Goal: Task Accomplishment & Management: Manage account settings

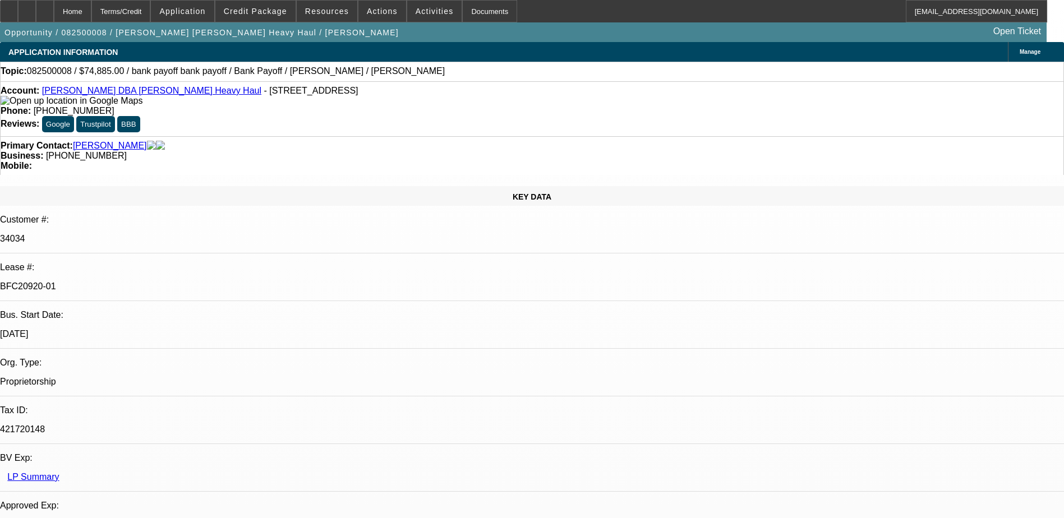
select select "0"
select select "2"
select select "0"
select select "2"
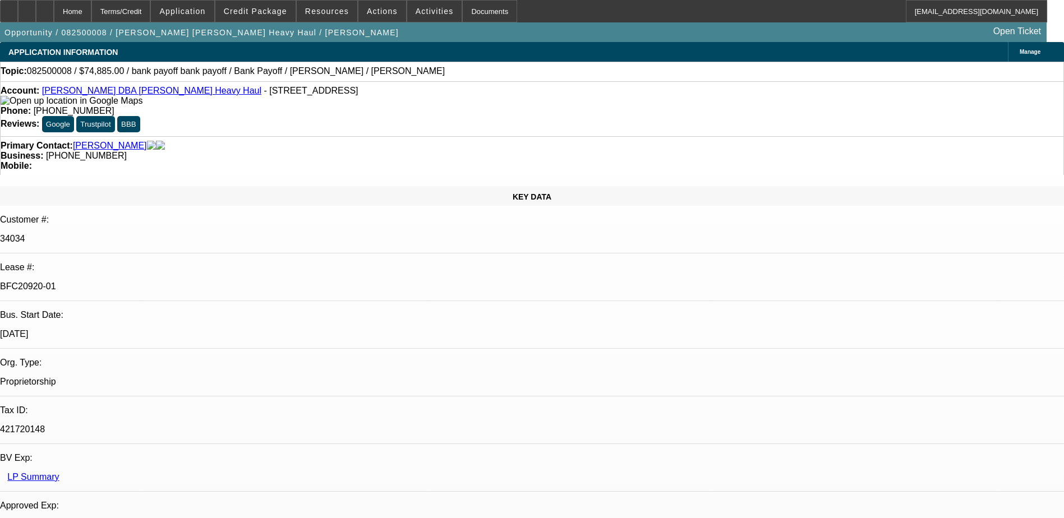
select select "0"
select select "2"
select select "0"
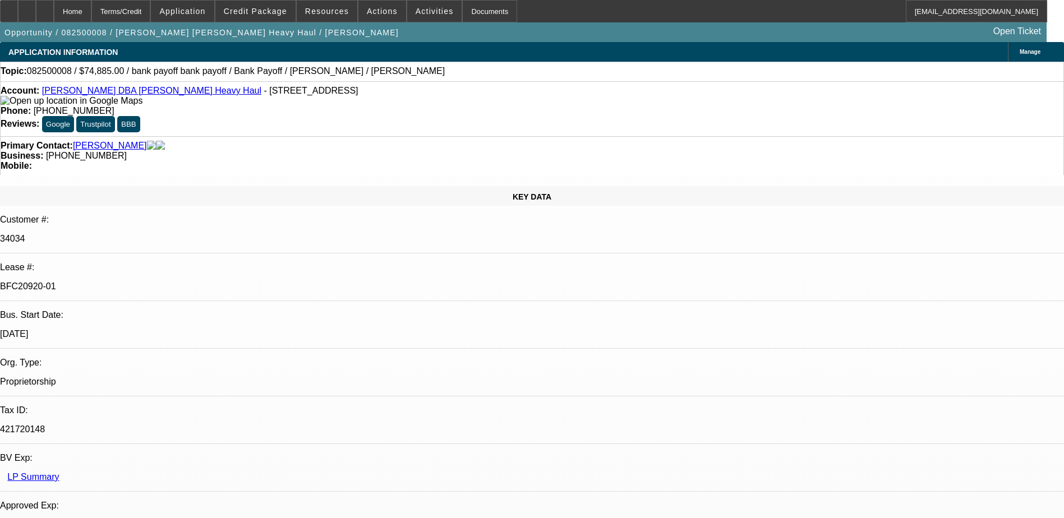
select select "2"
select select "0"
select select "1"
select select "2"
select select "6"
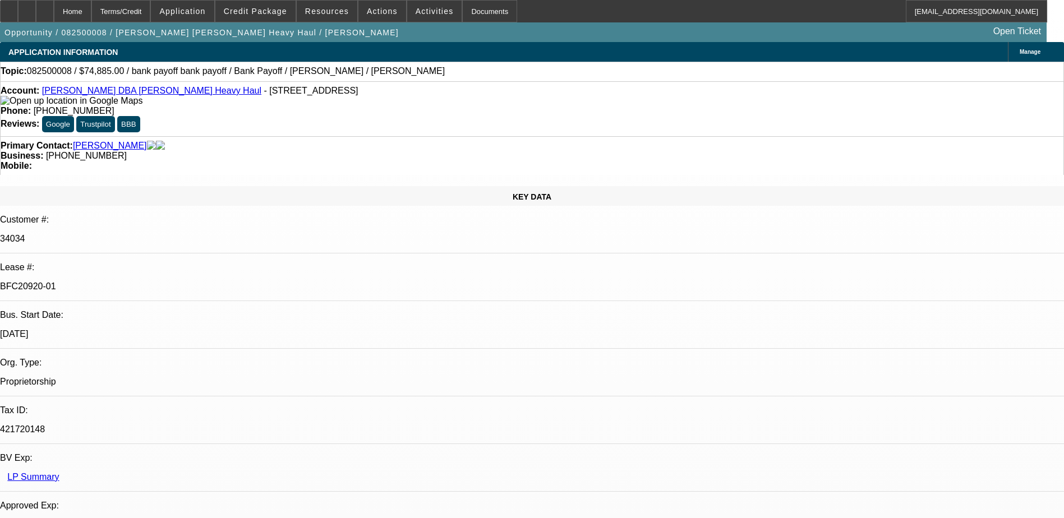
select select "1"
select select "2"
select select "6"
select select "1"
select select "2"
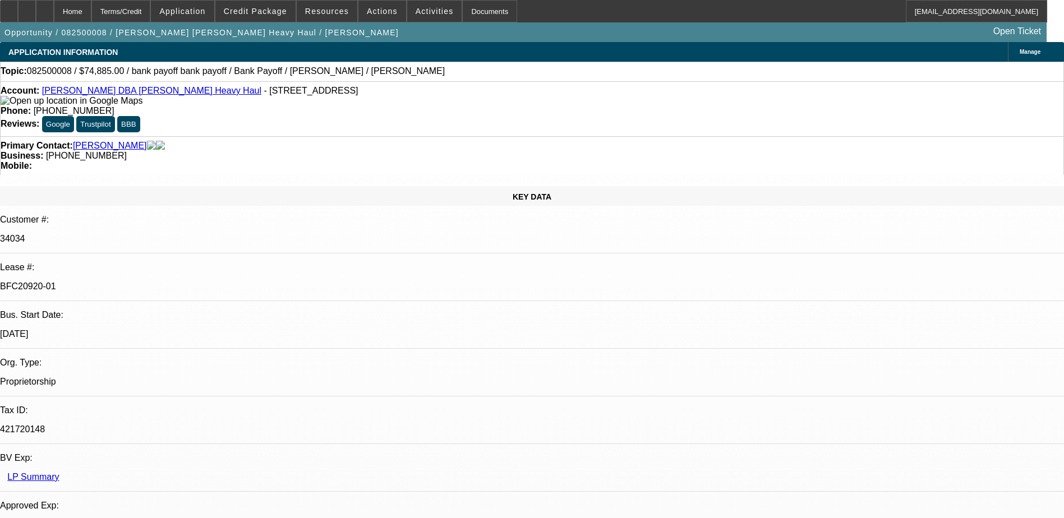
select select "6"
select select "1"
select select "2"
select select "6"
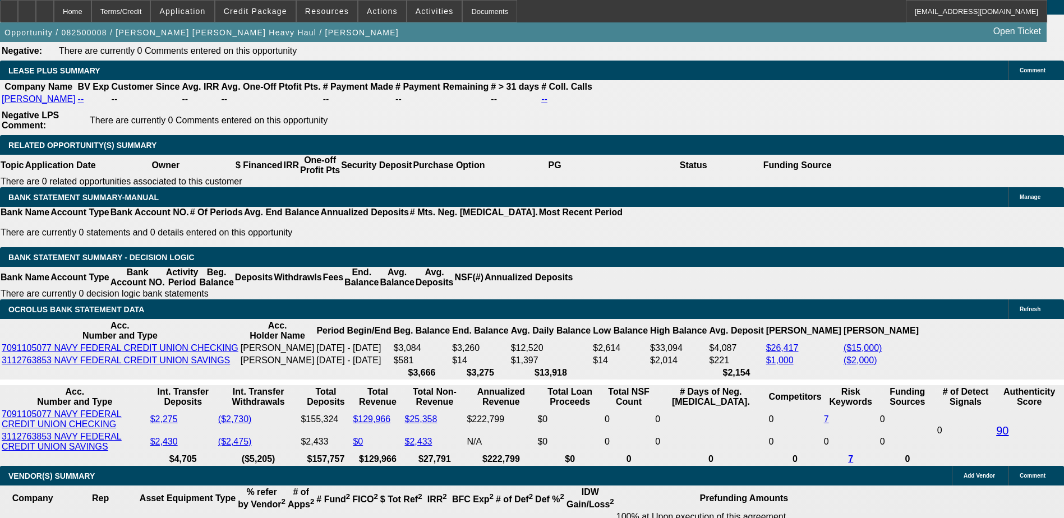
scroll to position [1962, 0]
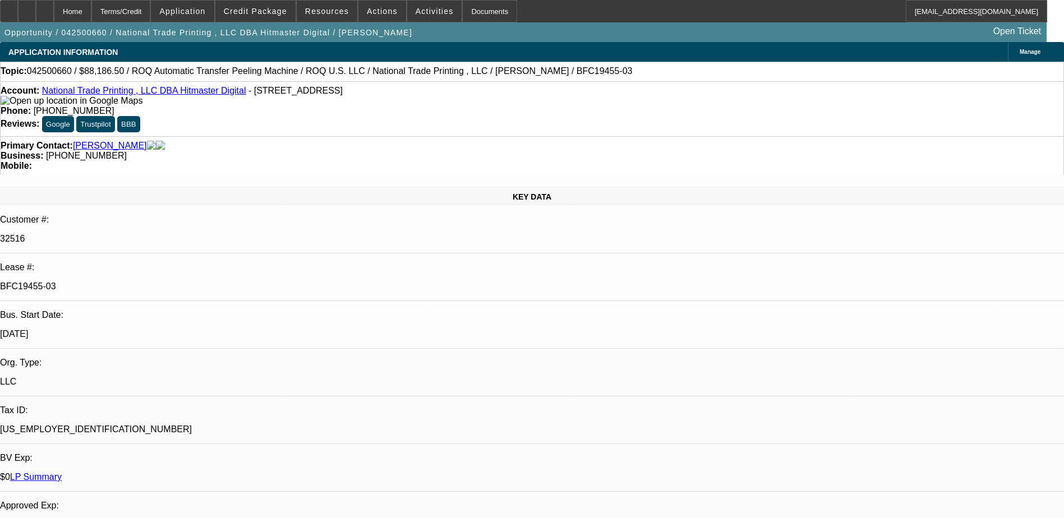
select select "0"
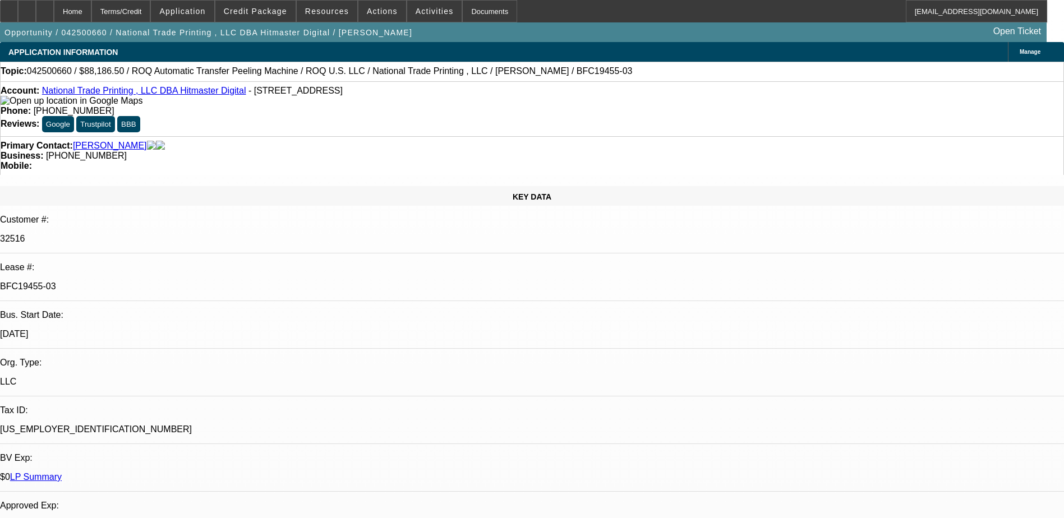
select select "0"
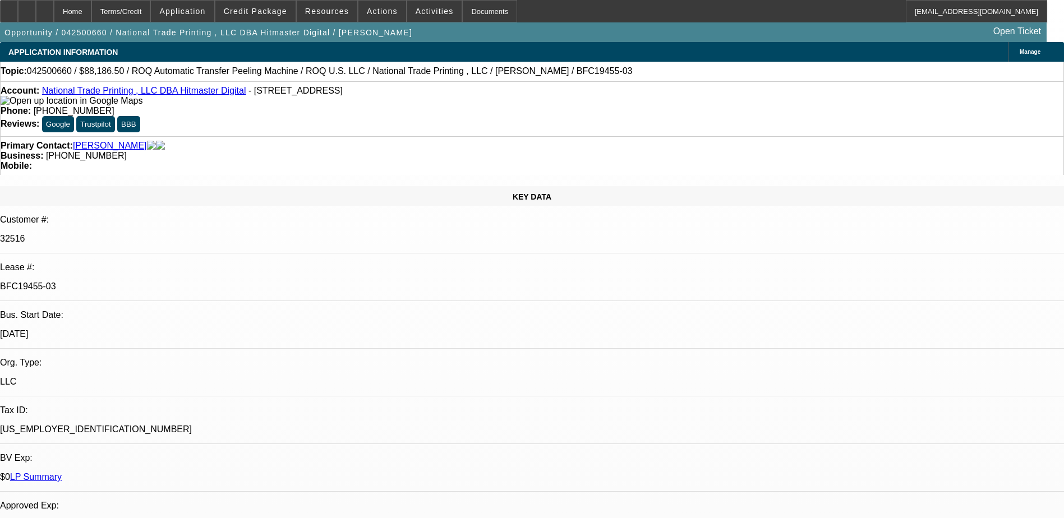
select select "0"
select select "1"
select select "6"
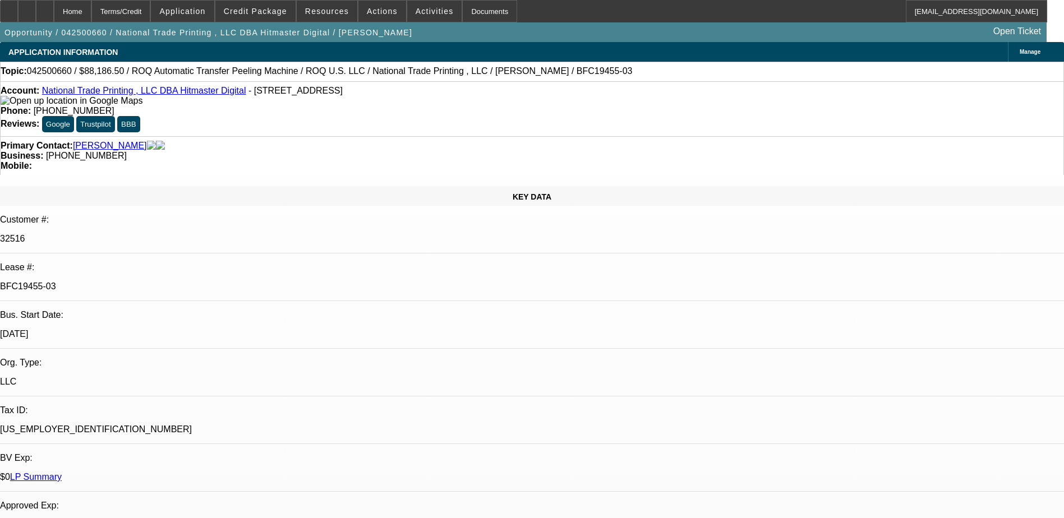
select select "1"
select select "6"
select select "1"
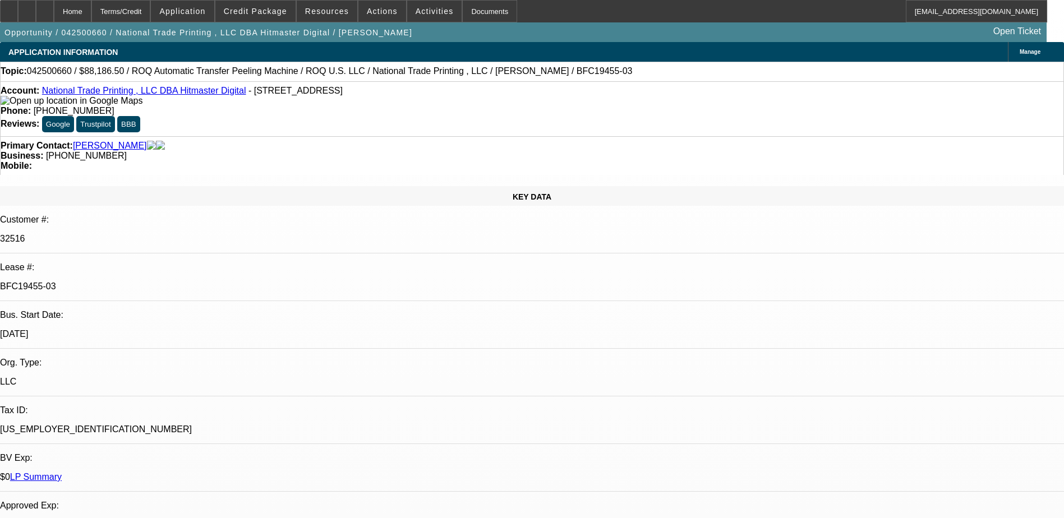
select select "6"
select select "1"
select select "6"
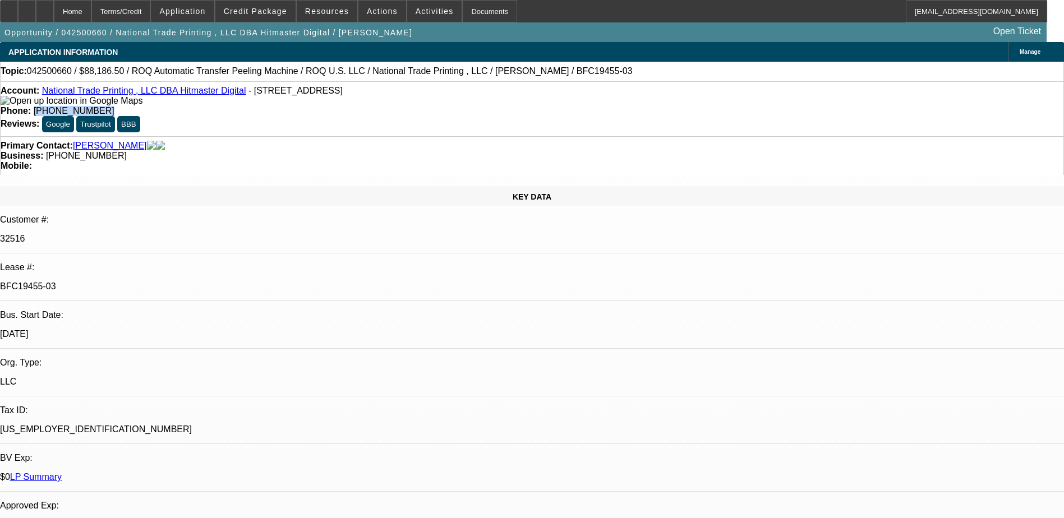
drag, startPoint x: 447, startPoint y: 93, endPoint x: 391, endPoint y: 93, distance: 56.1
click at [391, 106] on div "Phone: (813) 629-1585" at bounding box center [532, 111] width 1063 height 10
drag, startPoint x: 391, startPoint y: 93, endPoint x: 396, endPoint y: 93, distance: 5.6
copy span "(813) 629-1585"
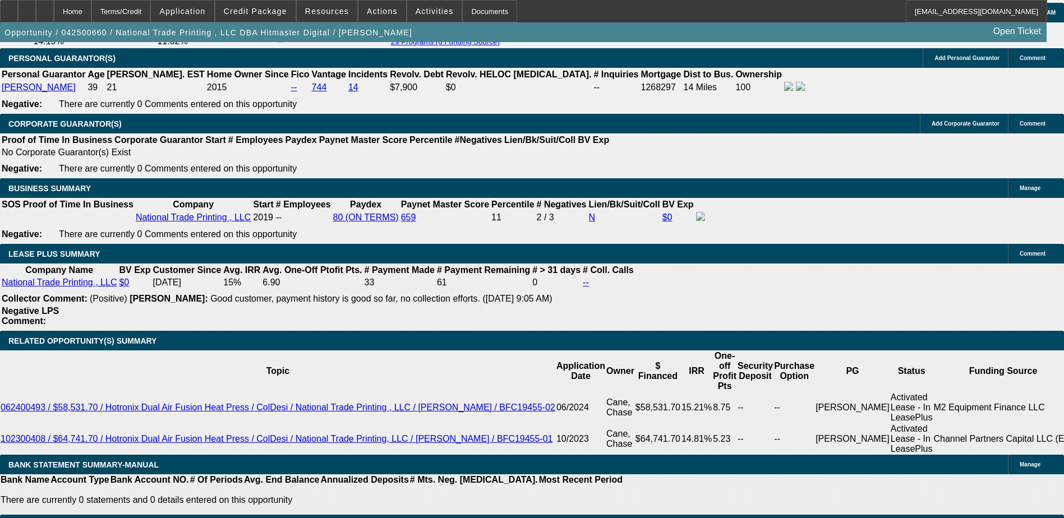
scroll to position [1850, 0]
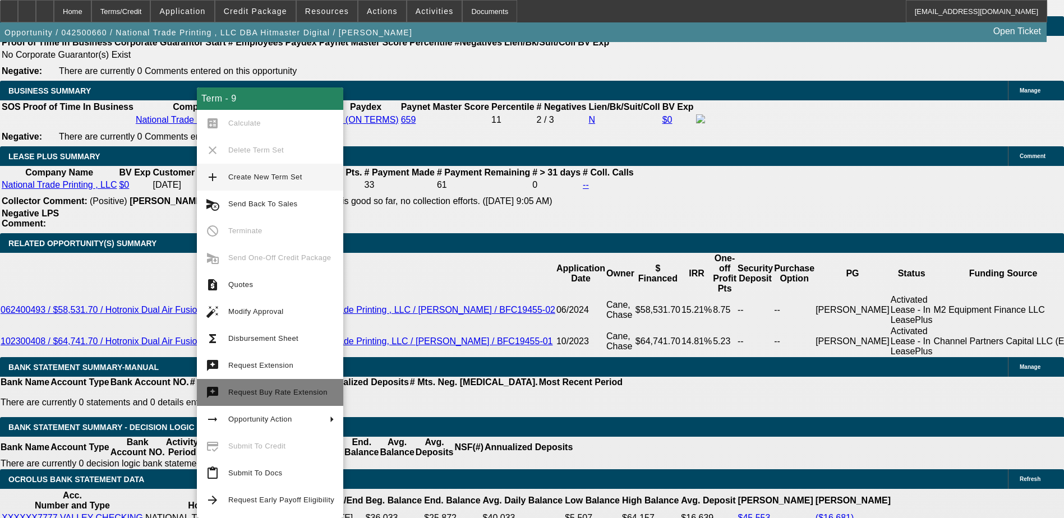
click at [267, 392] on span "Request Buy Rate Extension" at bounding box center [277, 392] width 99 height 8
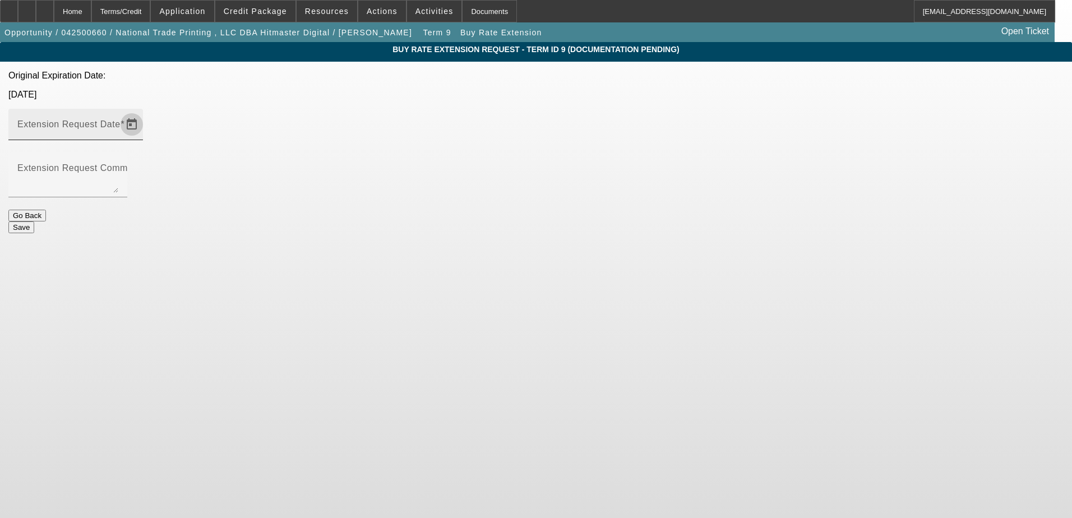
click at [145, 111] on span "Open calendar" at bounding box center [131, 124] width 27 height 27
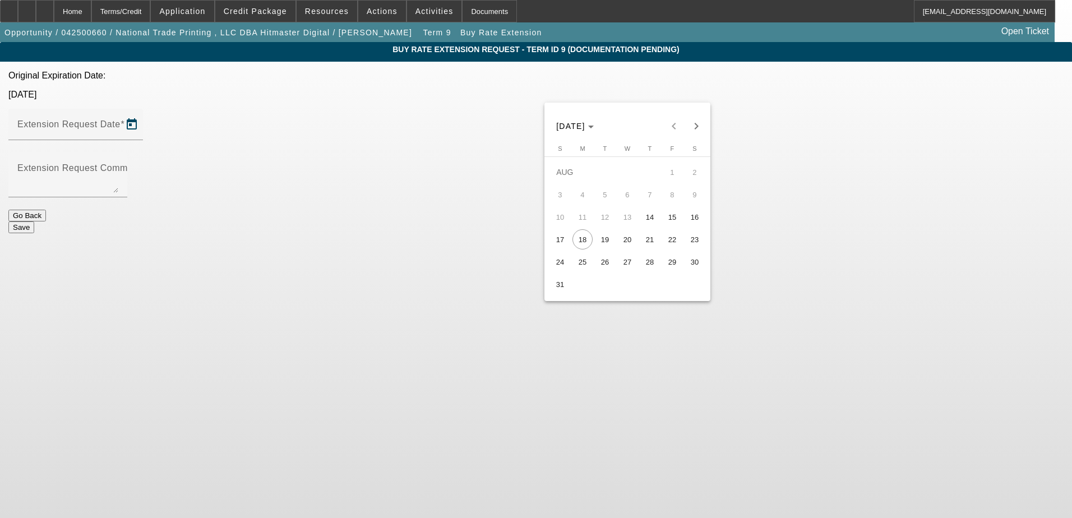
click at [665, 265] on span "29" at bounding box center [672, 262] width 20 height 20
type input "8/29/2025"
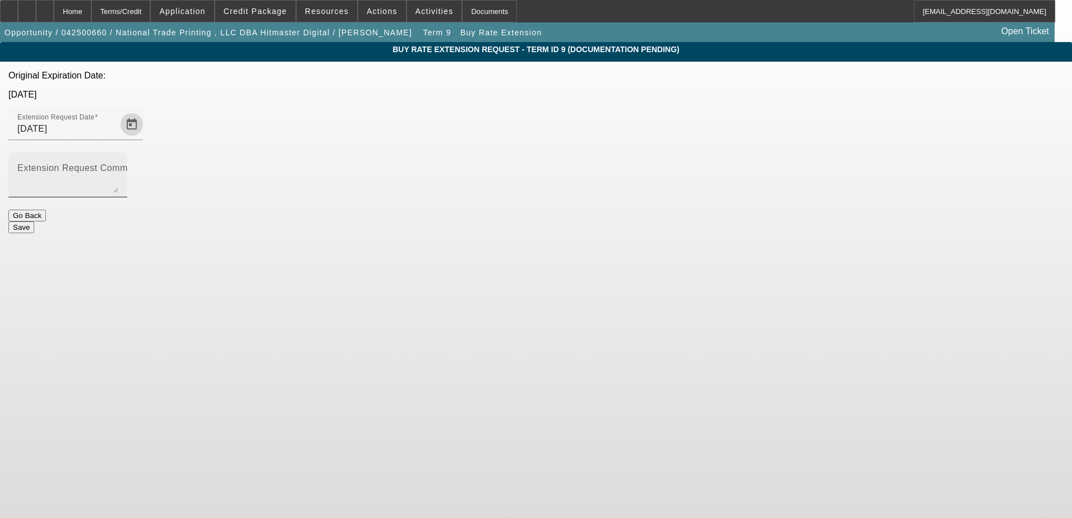
click at [118, 166] on textarea "Extension Request Comment" at bounding box center [67, 179] width 101 height 27
type textarea "Equipment has been delivered and is being installed today"
click at [34, 221] on button "Save" at bounding box center [21, 227] width 26 height 12
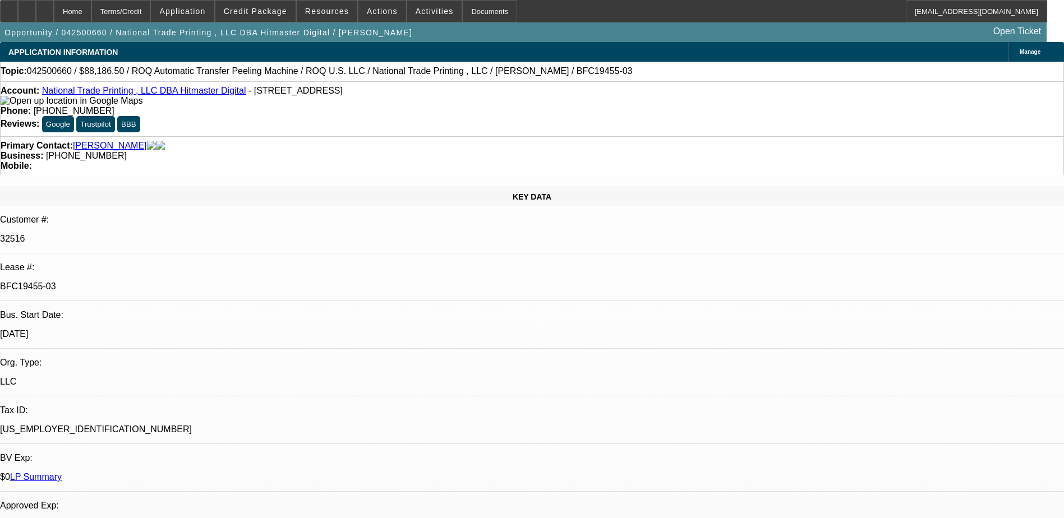
select select "0"
select select "6"
select select "0"
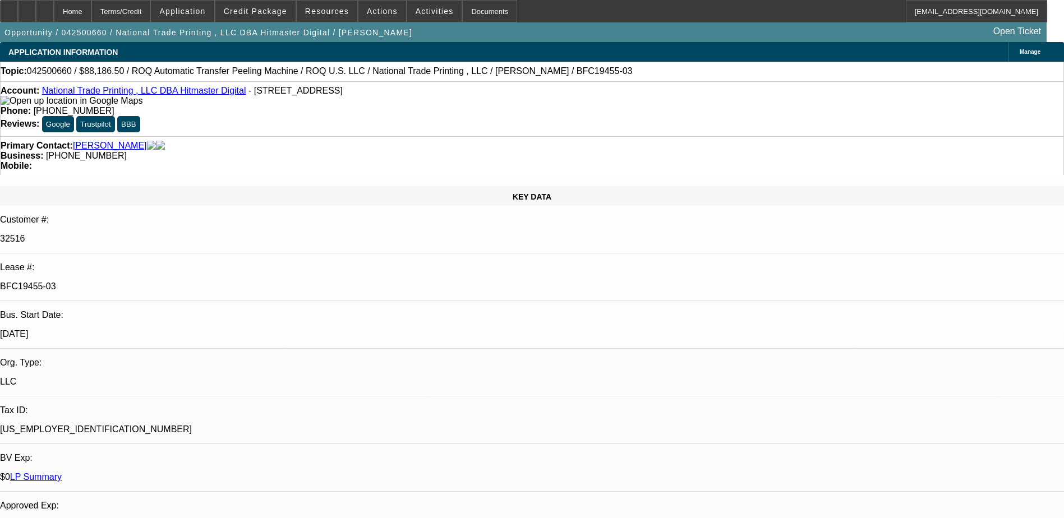
select select "0"
select select "6"
select select "0"
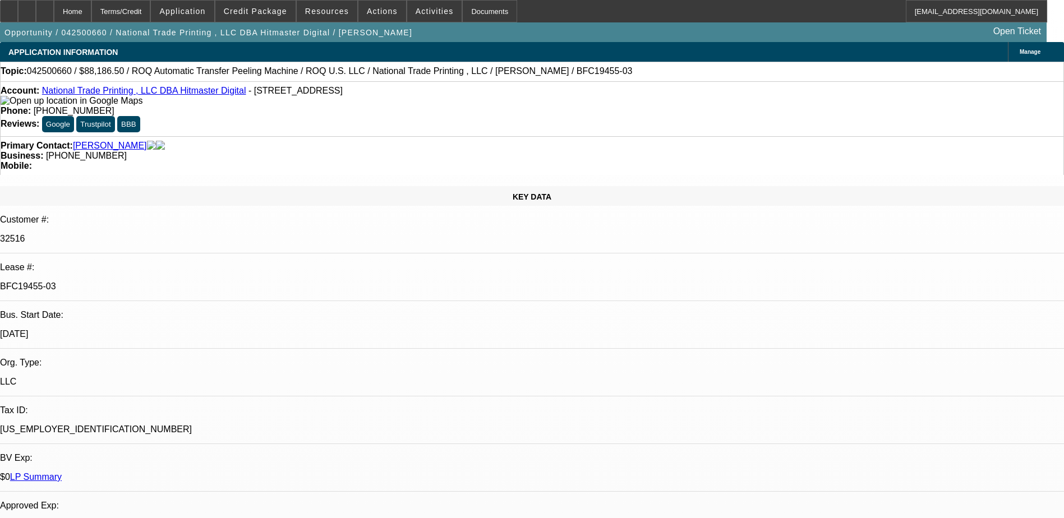
select select "0"
select select "6"
select select "0"
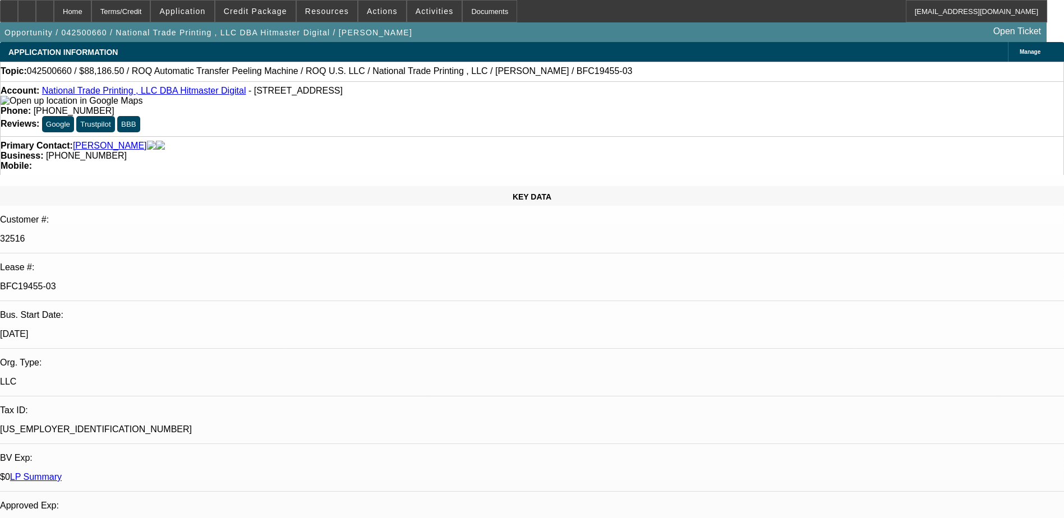
select select "6"
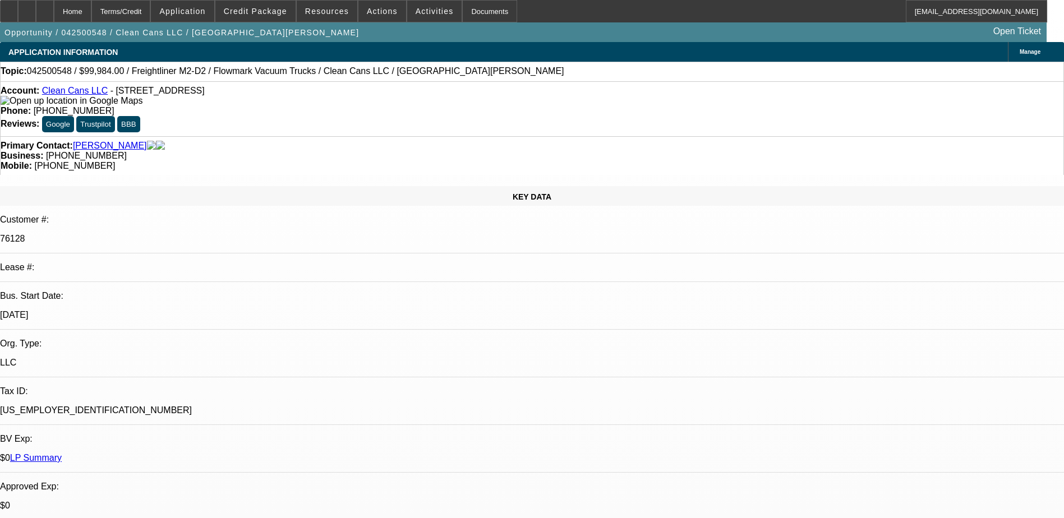
select select "0"
select select "3"
select select "0"
select select "6"
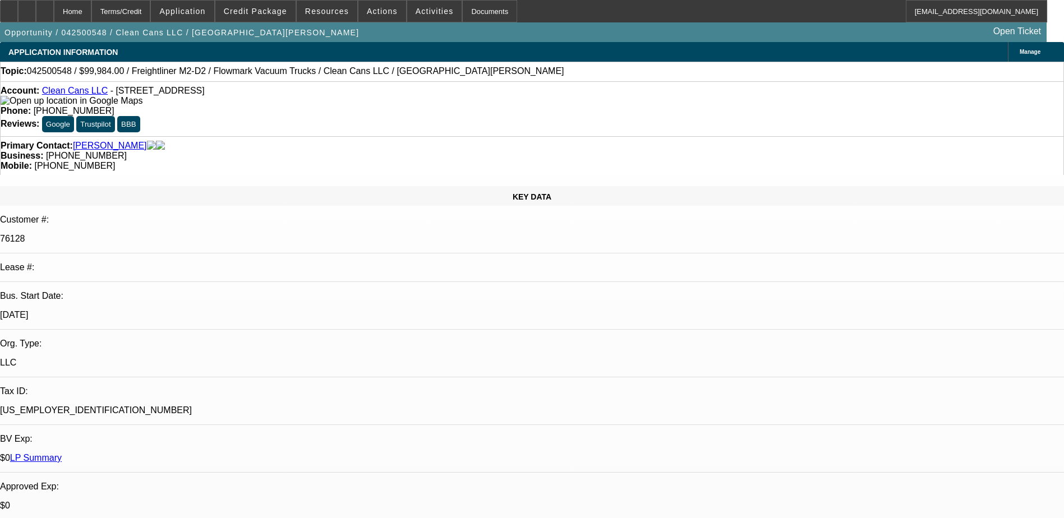
select select "0"
select select "2"
select select "0"
select select "6"
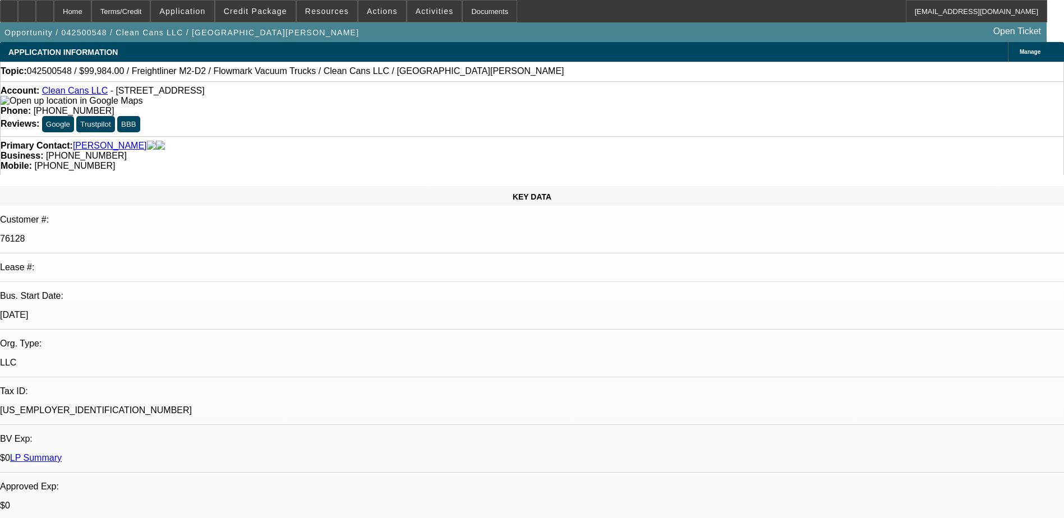
select select "0"
select select "2"
select select "0"
select select "6"
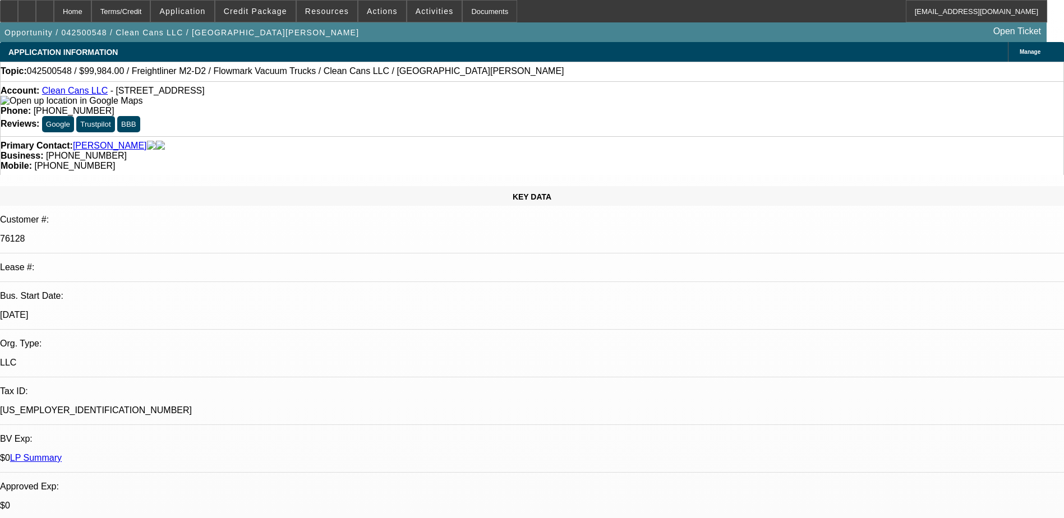
select select "0"
select select "2"
select select "0"
select select "6"
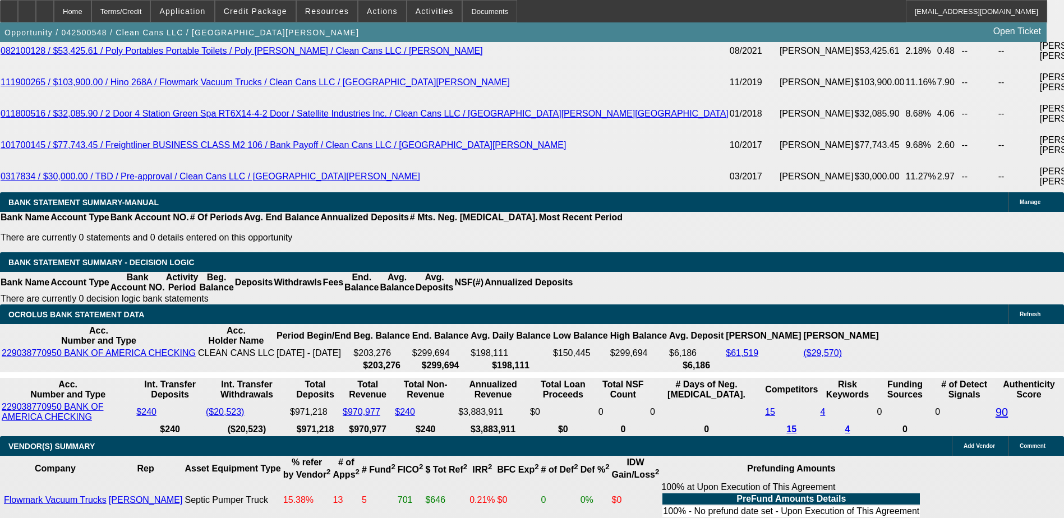
scroll to position [1738, 0]
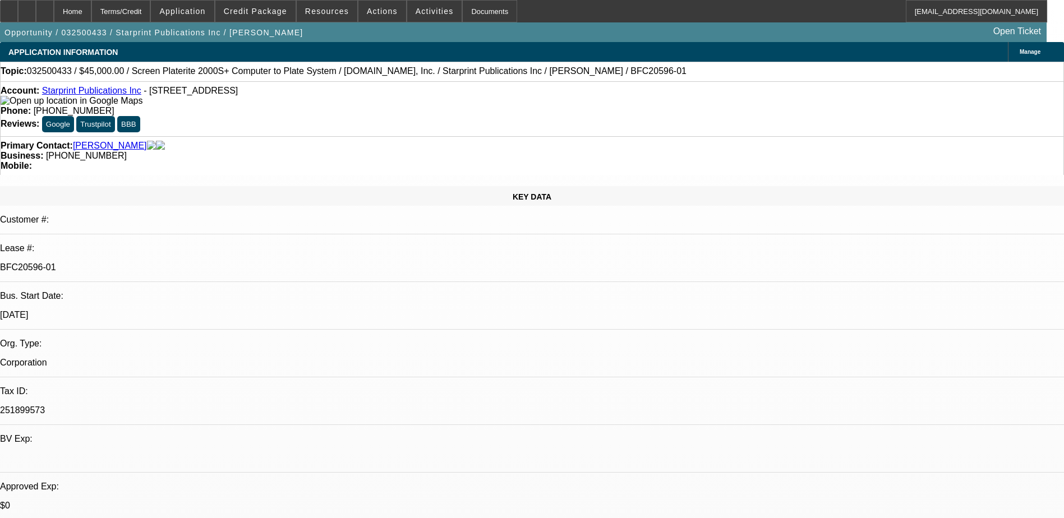
select select "0"
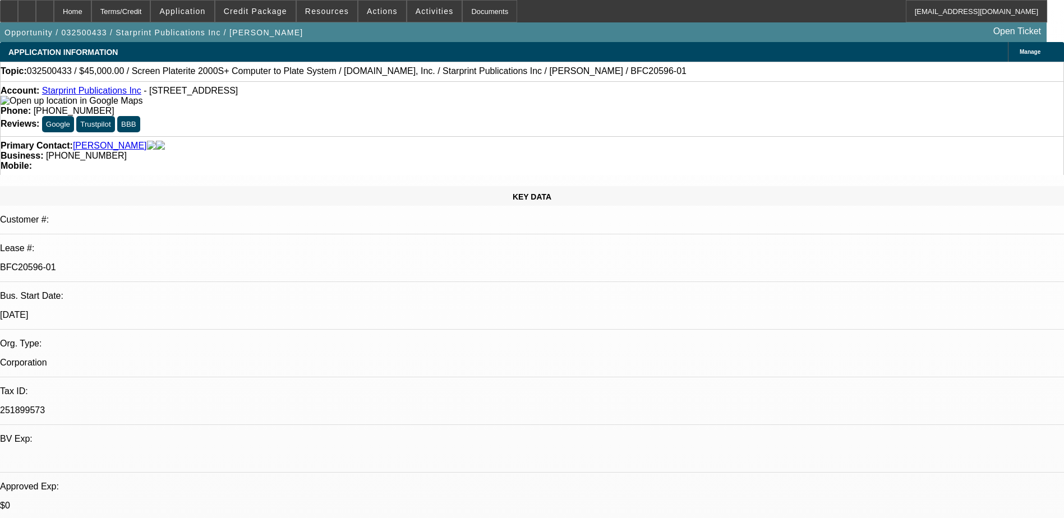
select select "0"
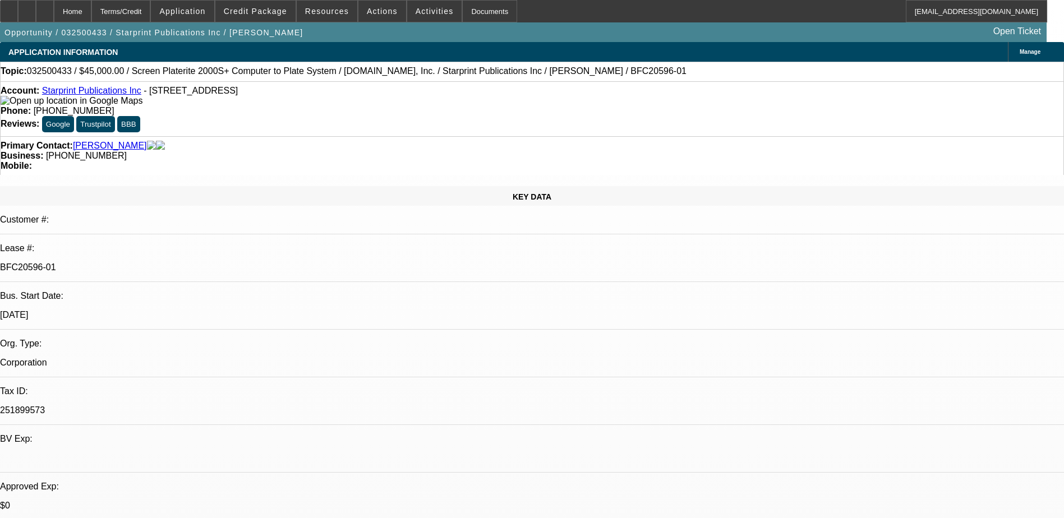
select select "0"
select select "1"
select select "6"
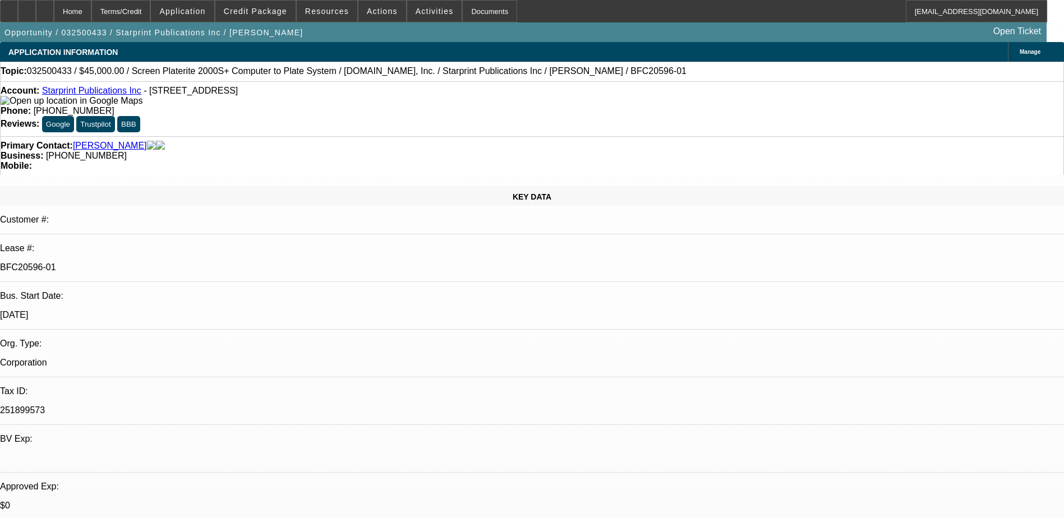
select select "1"
select select "6"
select select "1"
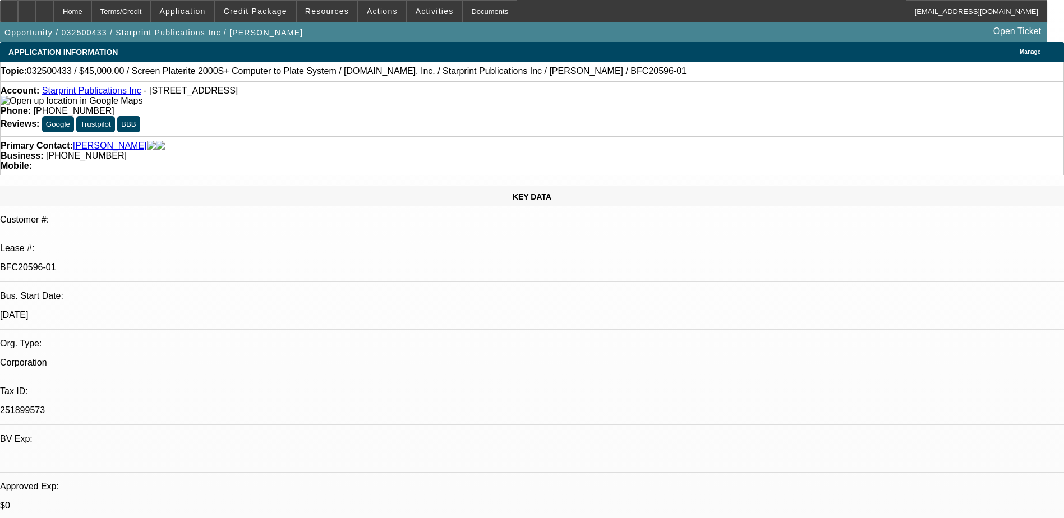
select select "6"
select select "1"
select select "6"
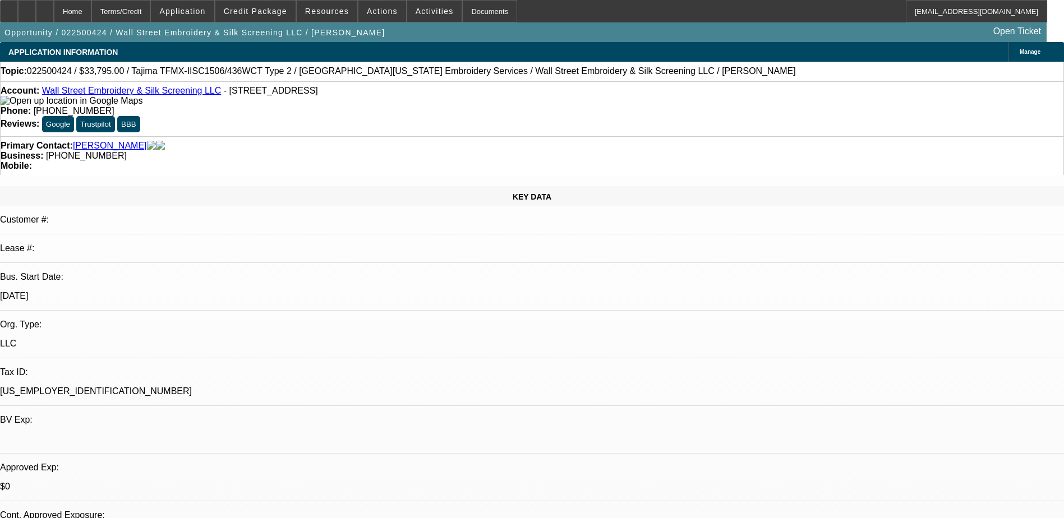
select select "0"
select select "2"
select select "0"
select select "2"
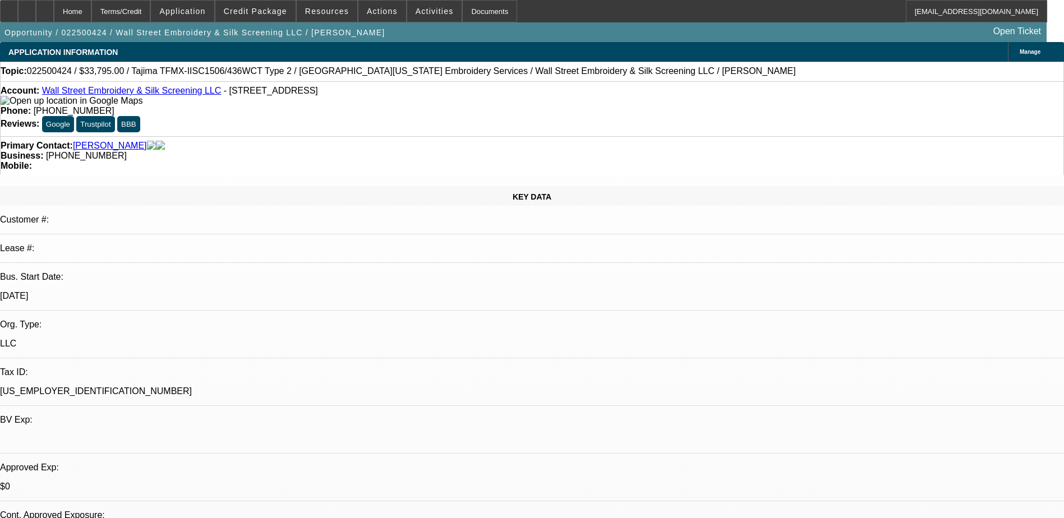
select select "0"
select select "2"
select select "0"
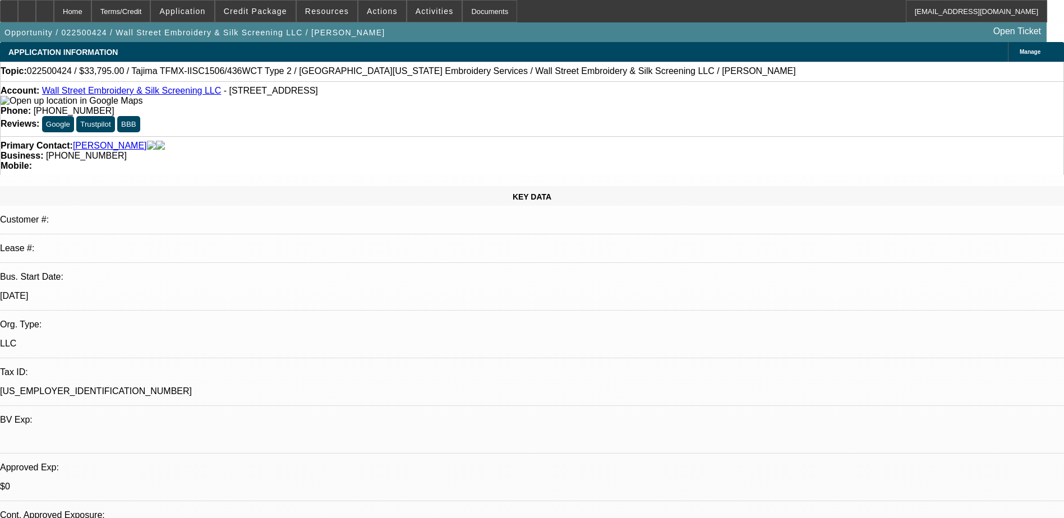
select select "2"
select select "0"
select select "1"
select select "2"
select select "6"
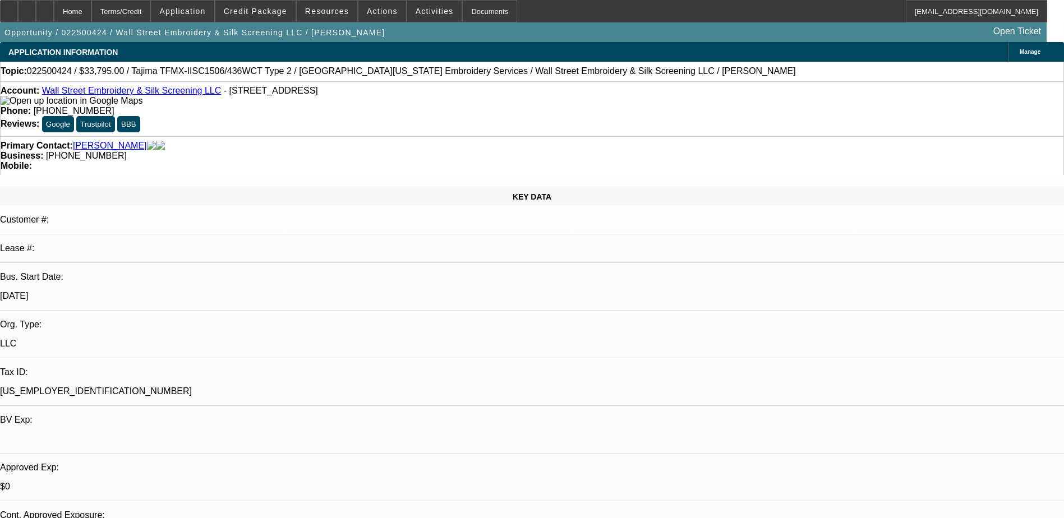
select select "1"
select select "2"
select select "6"
select select "1"
select select "2"
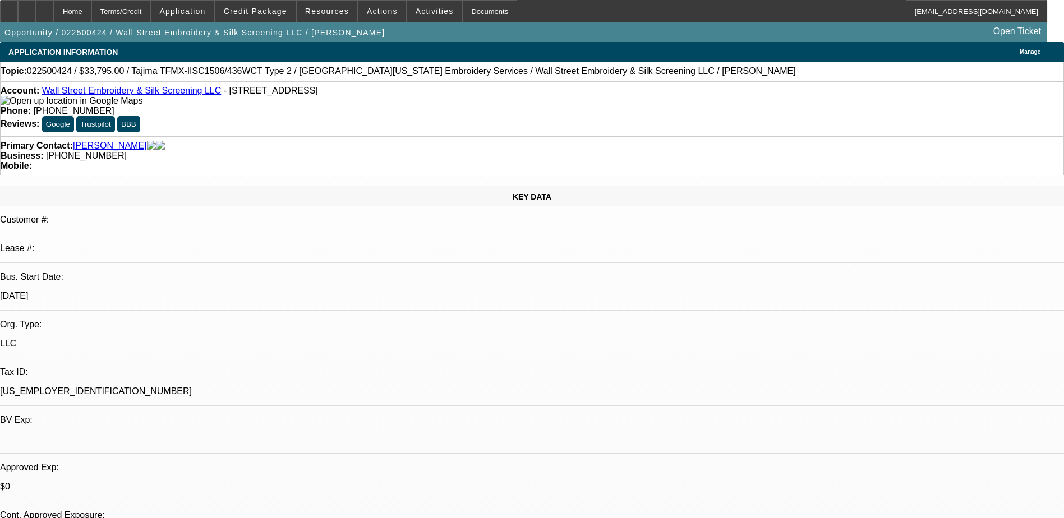
select select "6"
select select "1"
select select "2"
select select "6"
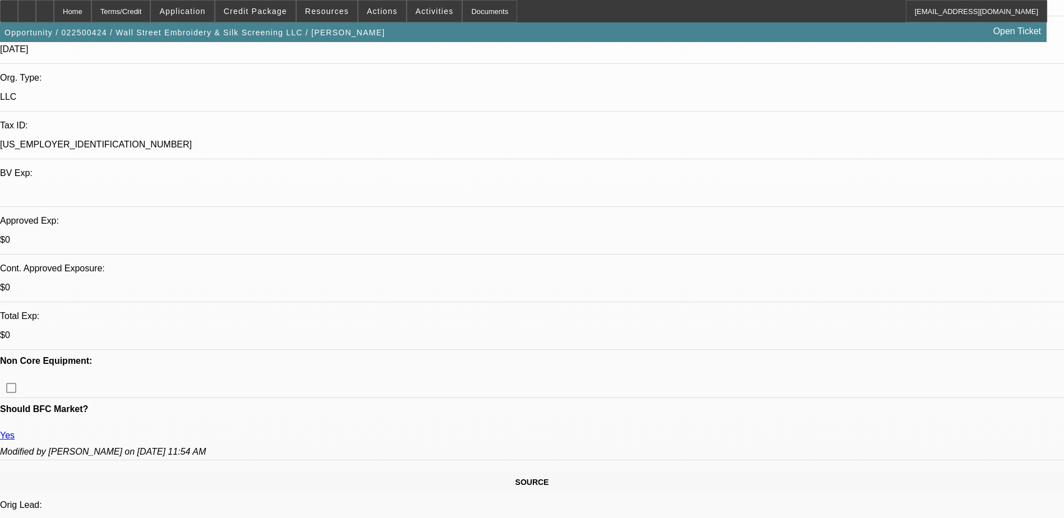
scroll to position [449, 0]
